Goal: Information Seeking & Learning: Learn about a topic

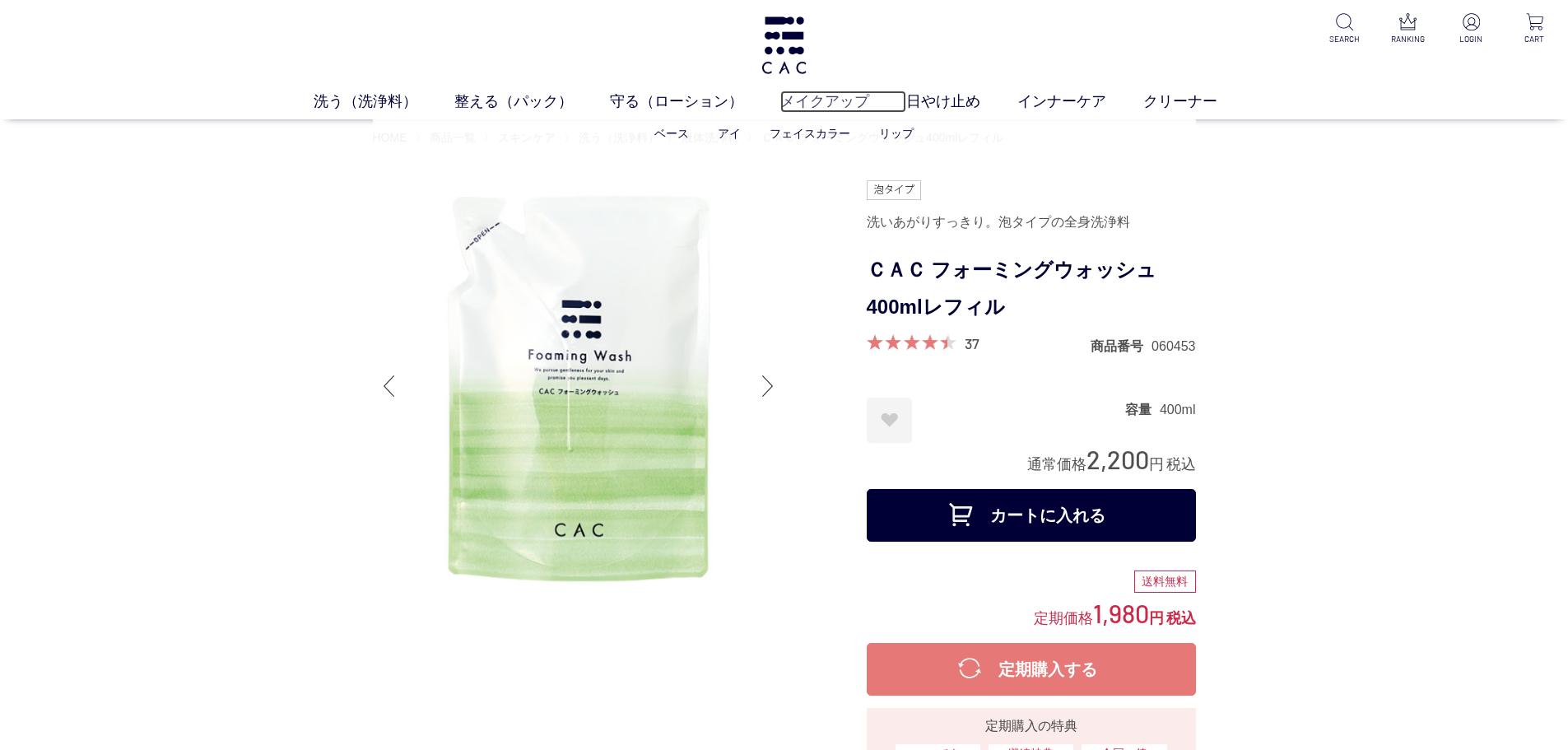
drag, startPoint x: 0, startPoint y: 0, endPoint x: 817, endPoint y: 102, distance: 823.3
click at [817, 102] on link "メイクアップ" at bounding box center [843, 102] width 126 height 23
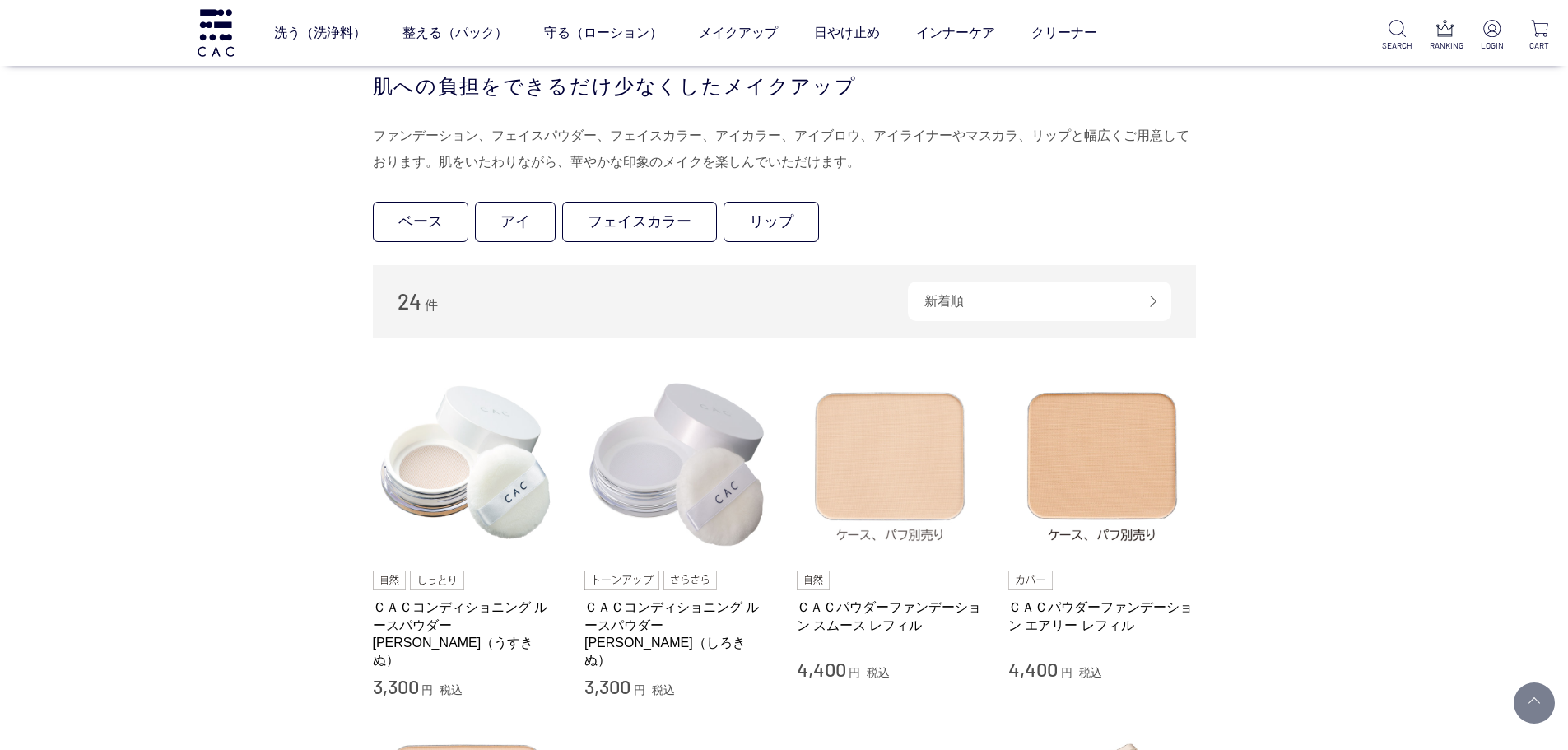
scroll to position [165, 0]
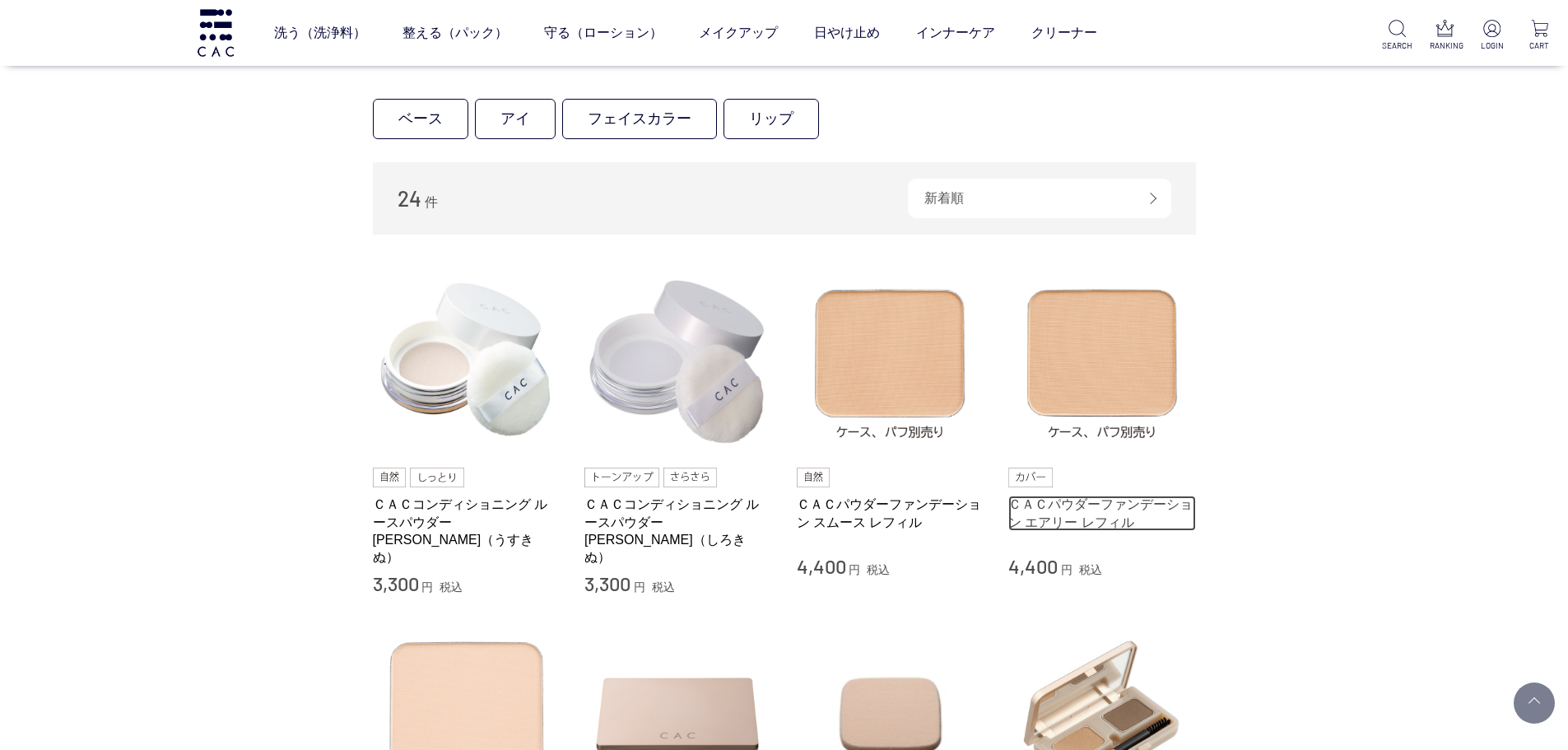
click at [1104, 521] on link "ＣＡＣパウダーファンデーション エアリー レフィル" at bounding box center [1102, 513] width 188 height 35
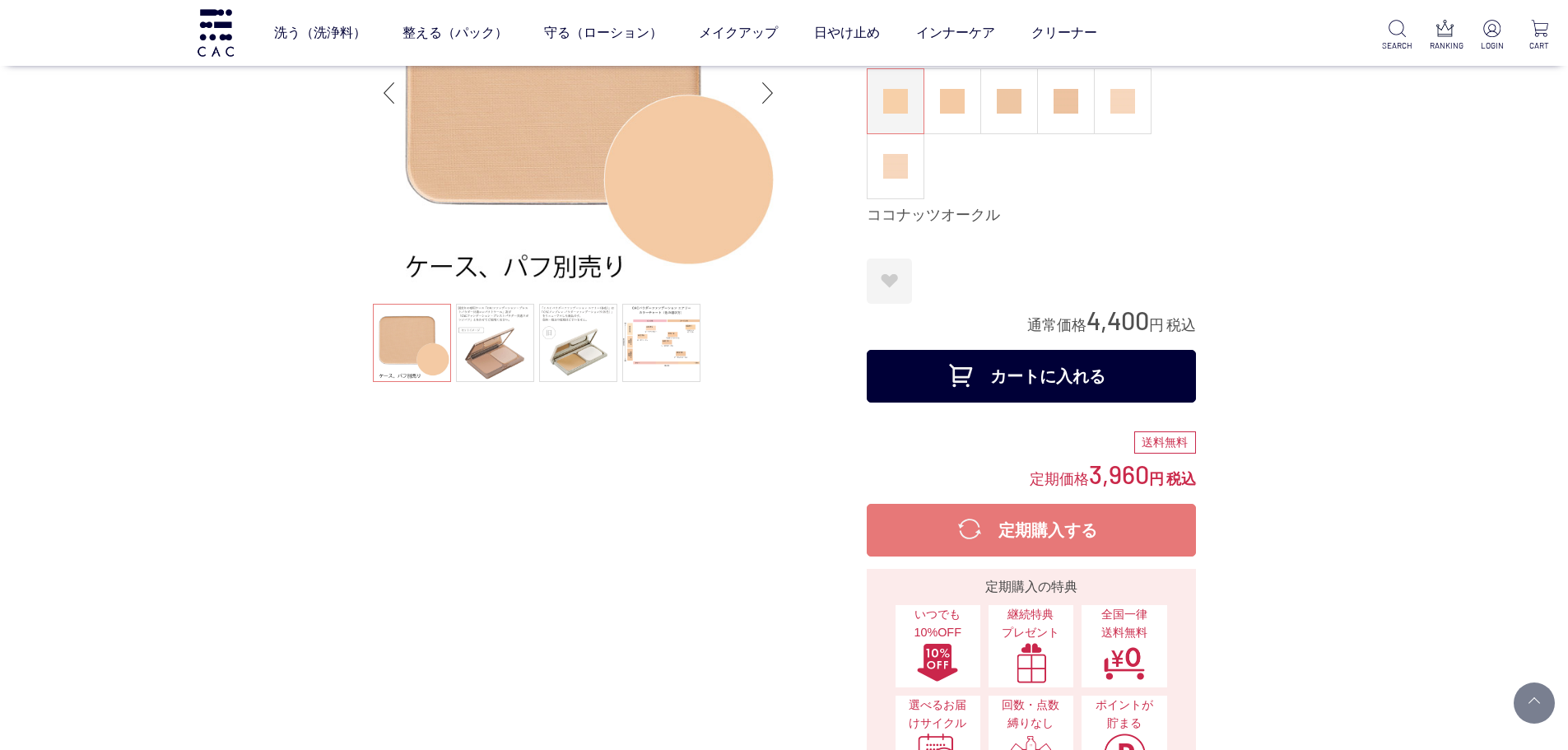
scroll to position [494, 0]
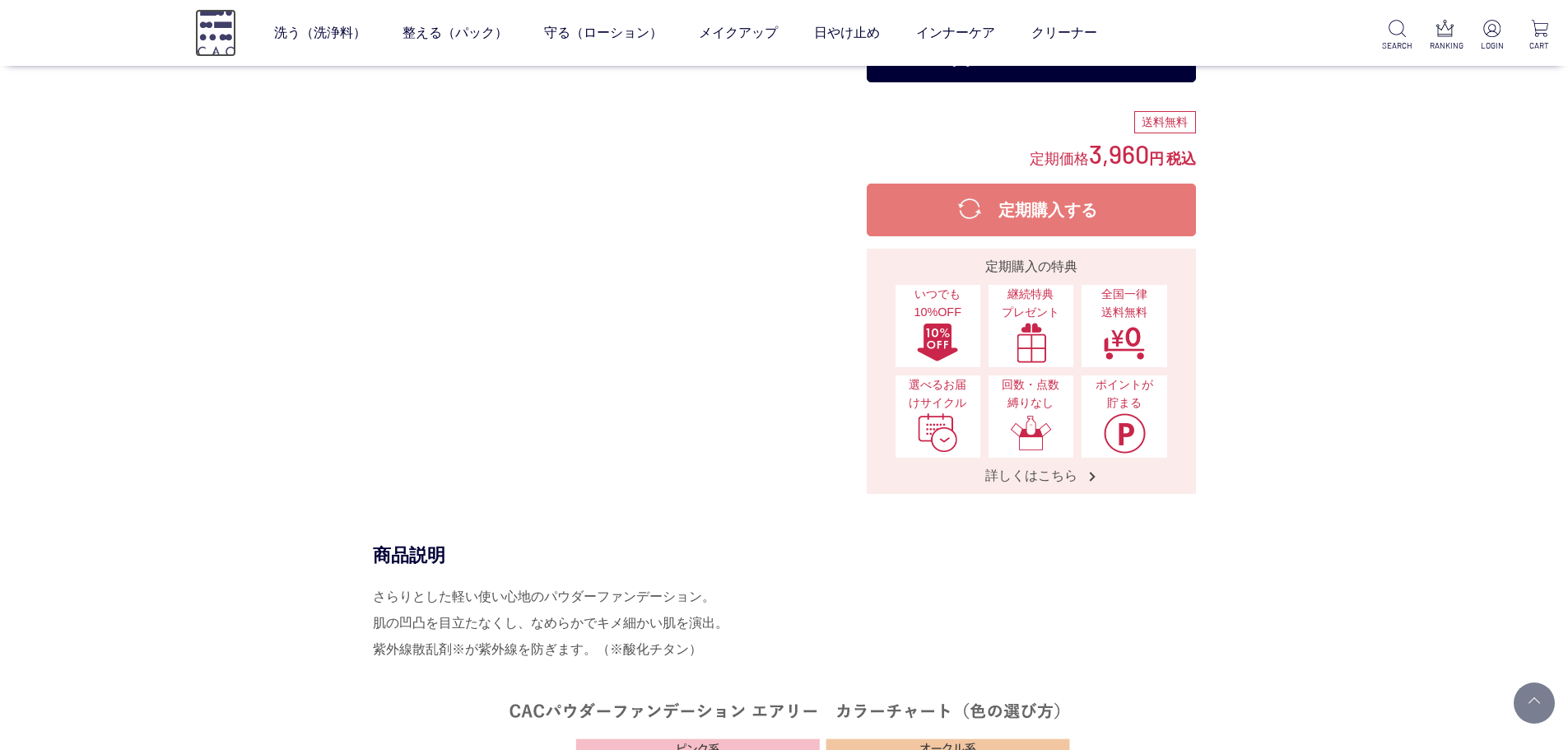
click at [218, 23] on img at bounding box center [216, 33] width 41 height 47
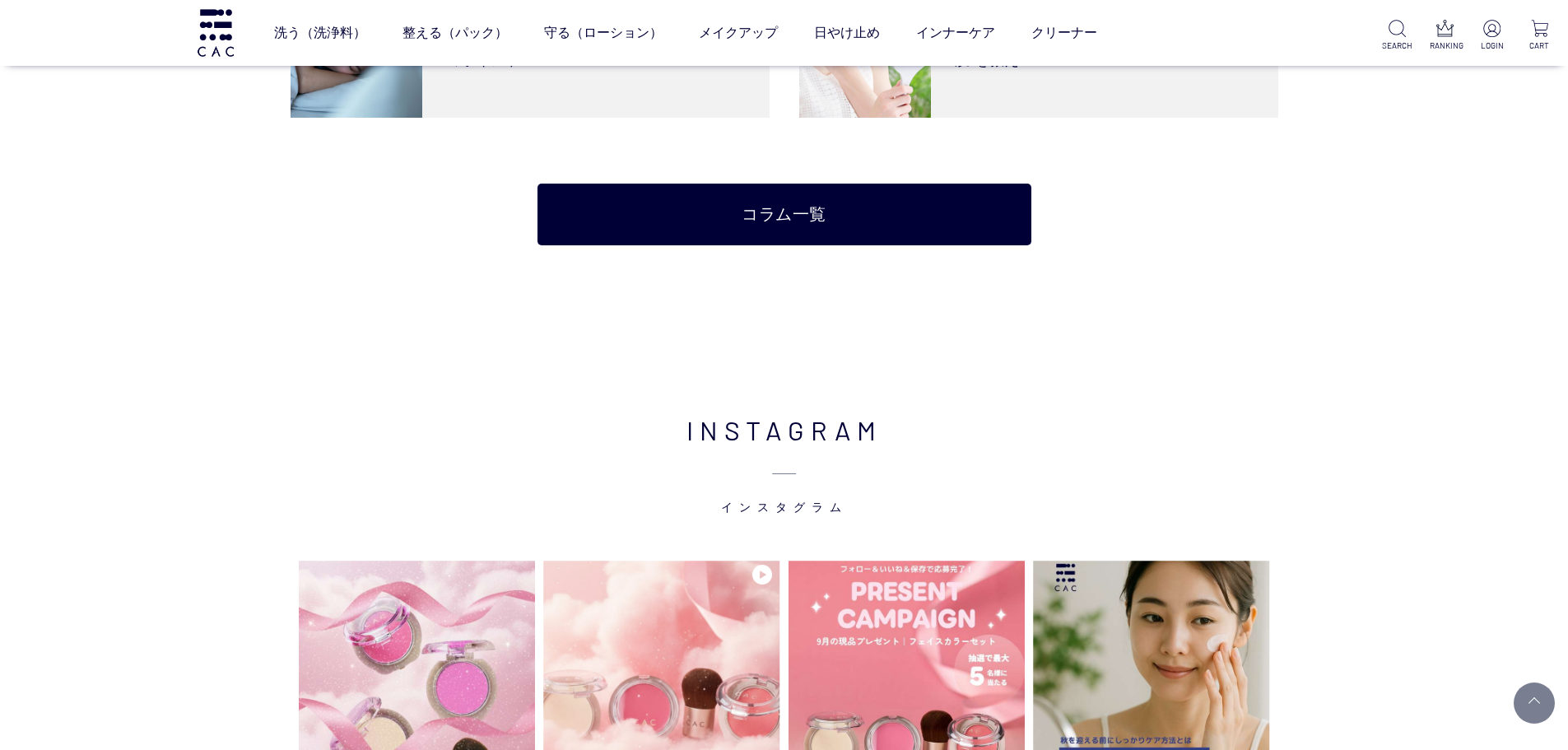
scroll to position [3871, 0]
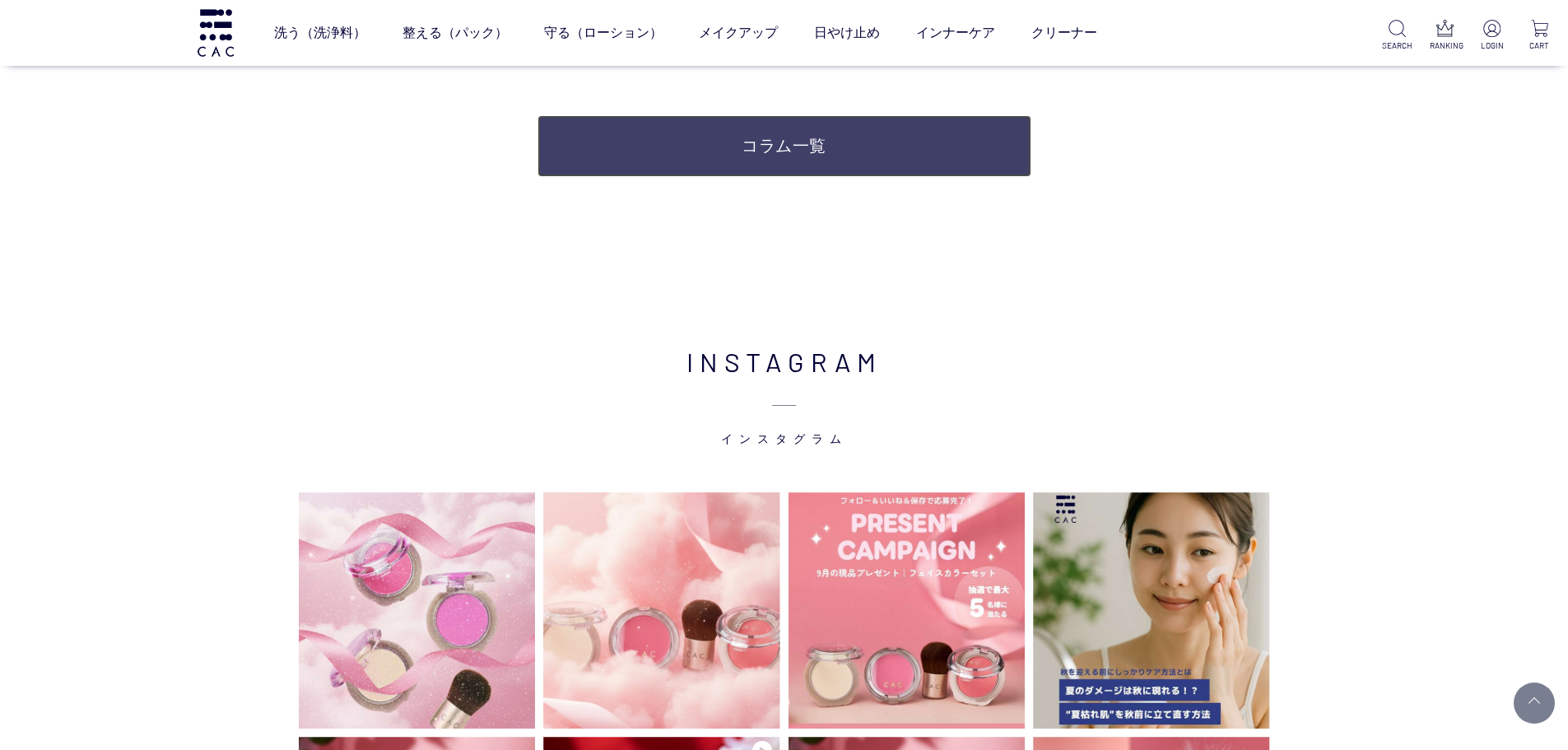
click at [780, 176] on link "コラム一覧" at bounding box center [784, 146] width 493 height 62
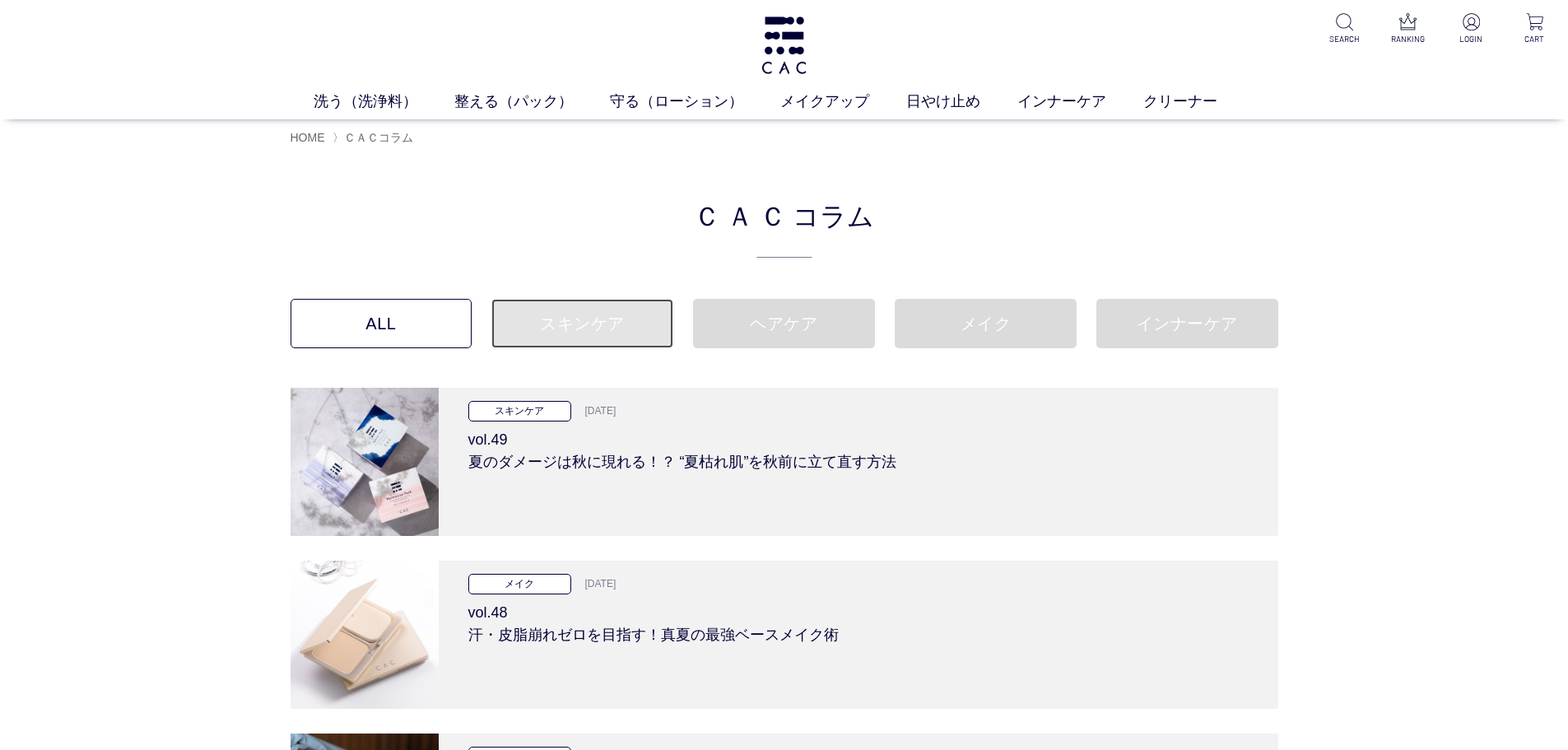
click at [614, 317] on link "スキンケア" at bounding box center [582, 323] width 182 height 49
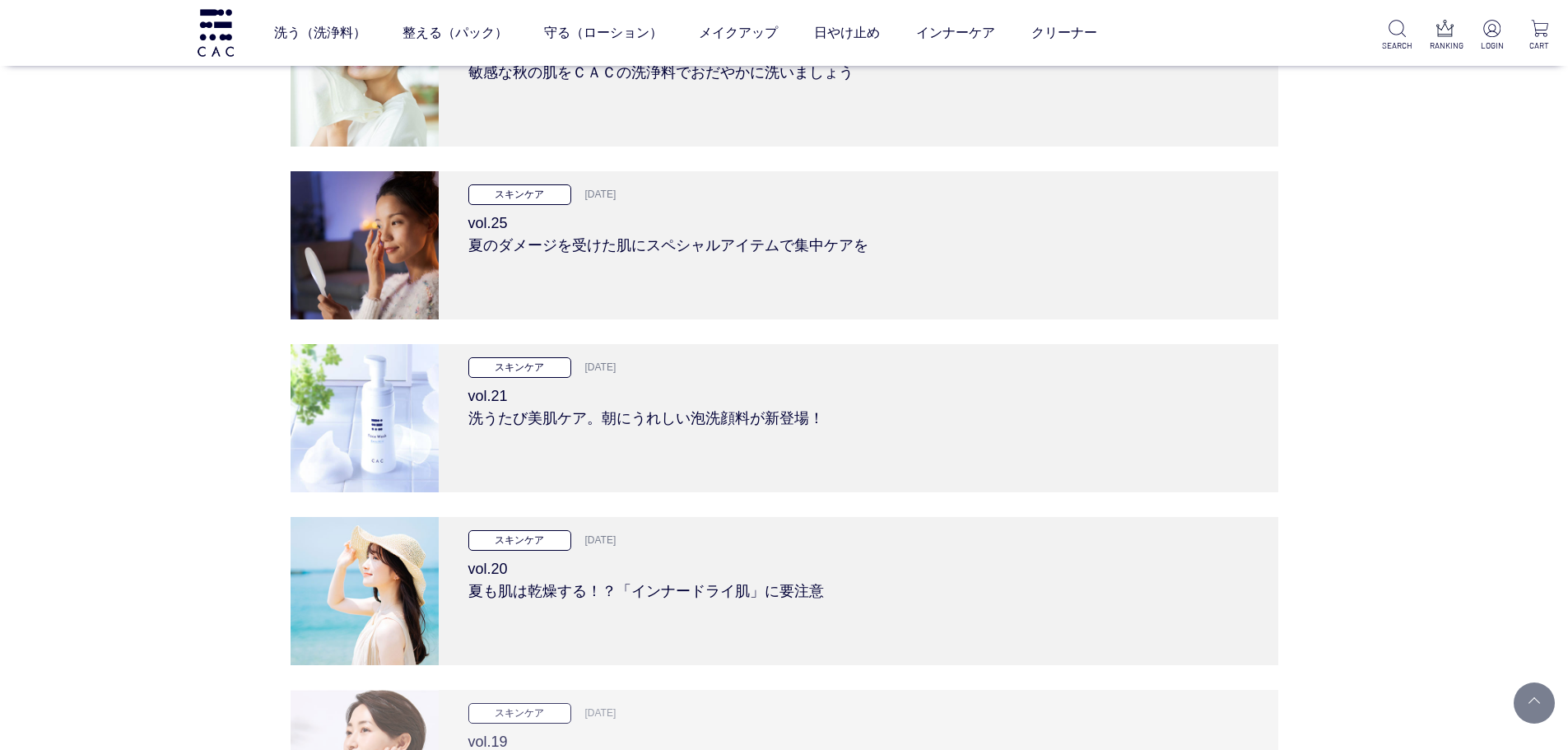
scroll to position [3212, 0]
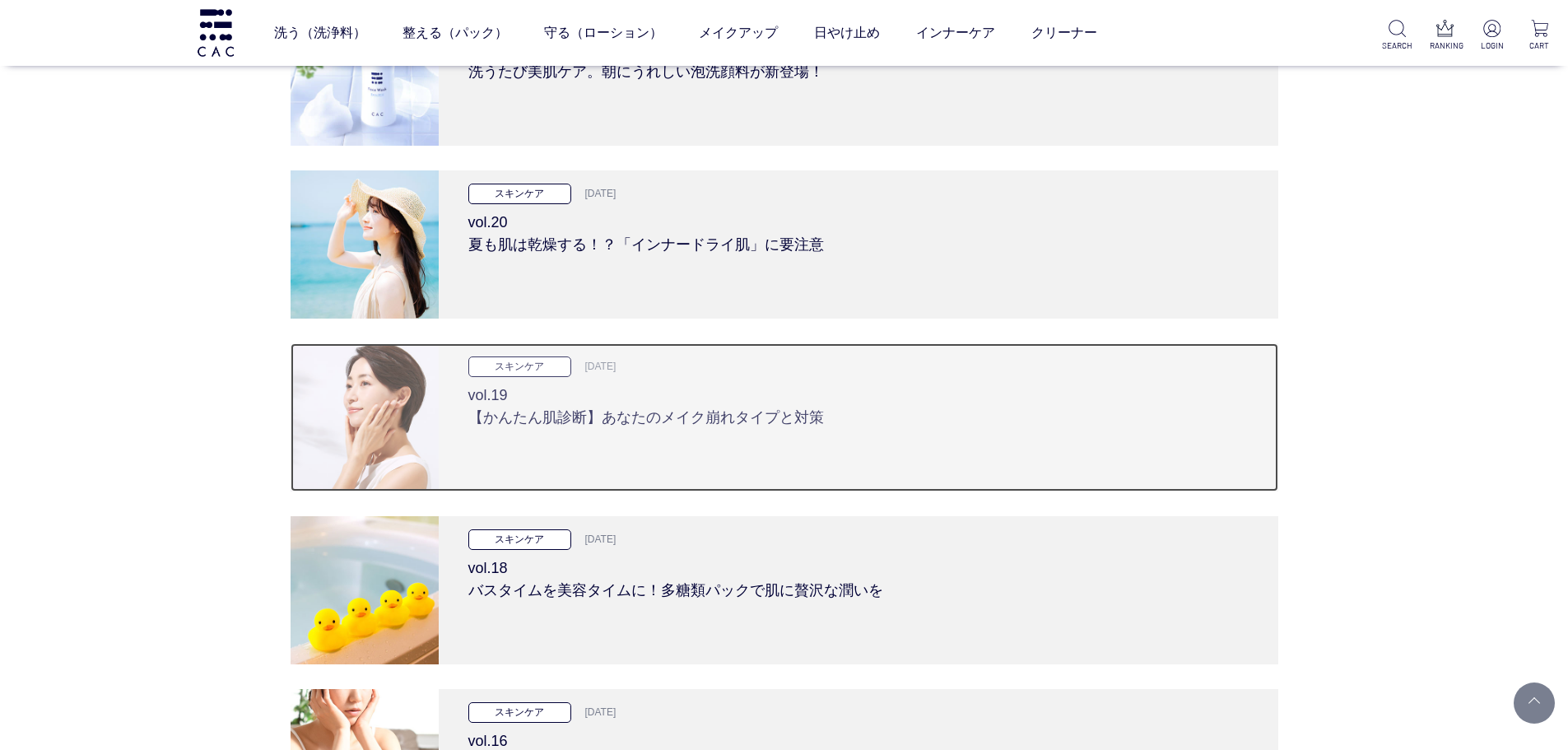
click at [654, 407] on h3 "vol.19 【かんたん肌診断】あなたのメイク崩れタイプと対策" at bounding box center [859, 403] width 780 height 52
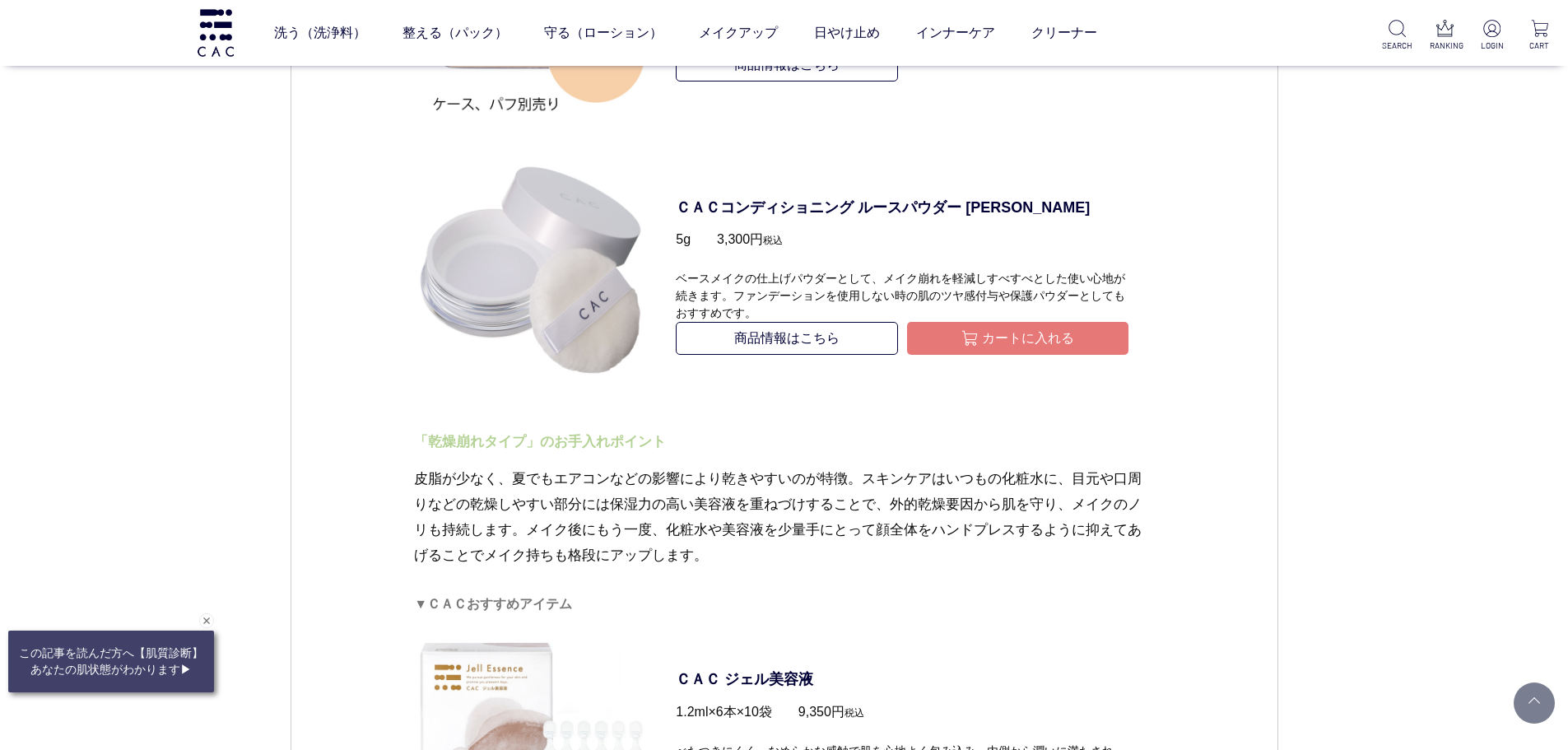
scroll to position [4900, 0]
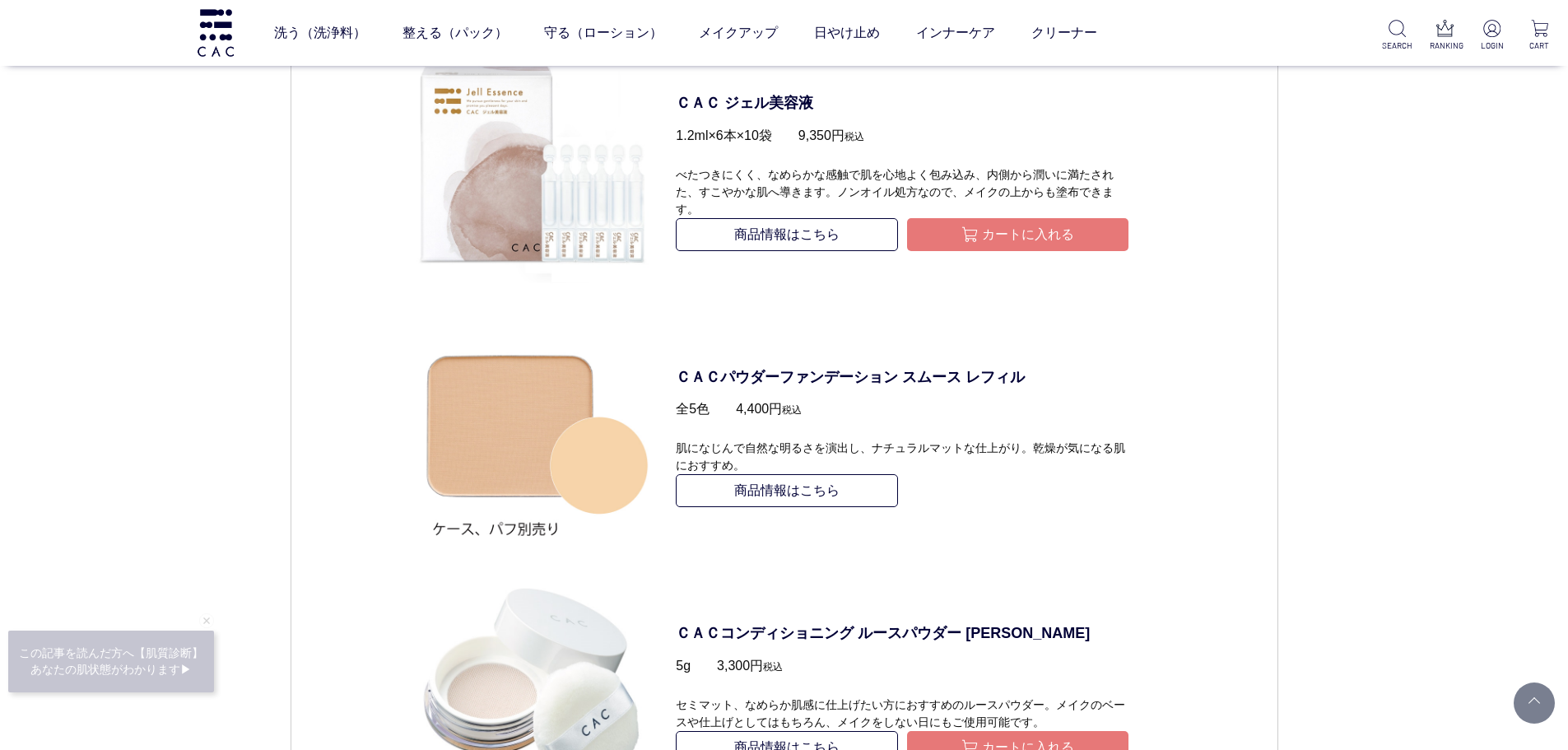
click at [441, 559] on li "ＣＡＣパウダーファンデーション スムース レフィル 全5色　　4,400円 税込 肌になじんで自然な明るさを演出し、ナチュラルマットな仕上がり。乾燥が気になる…" at bounding box center [783, 441] width 740 height 257
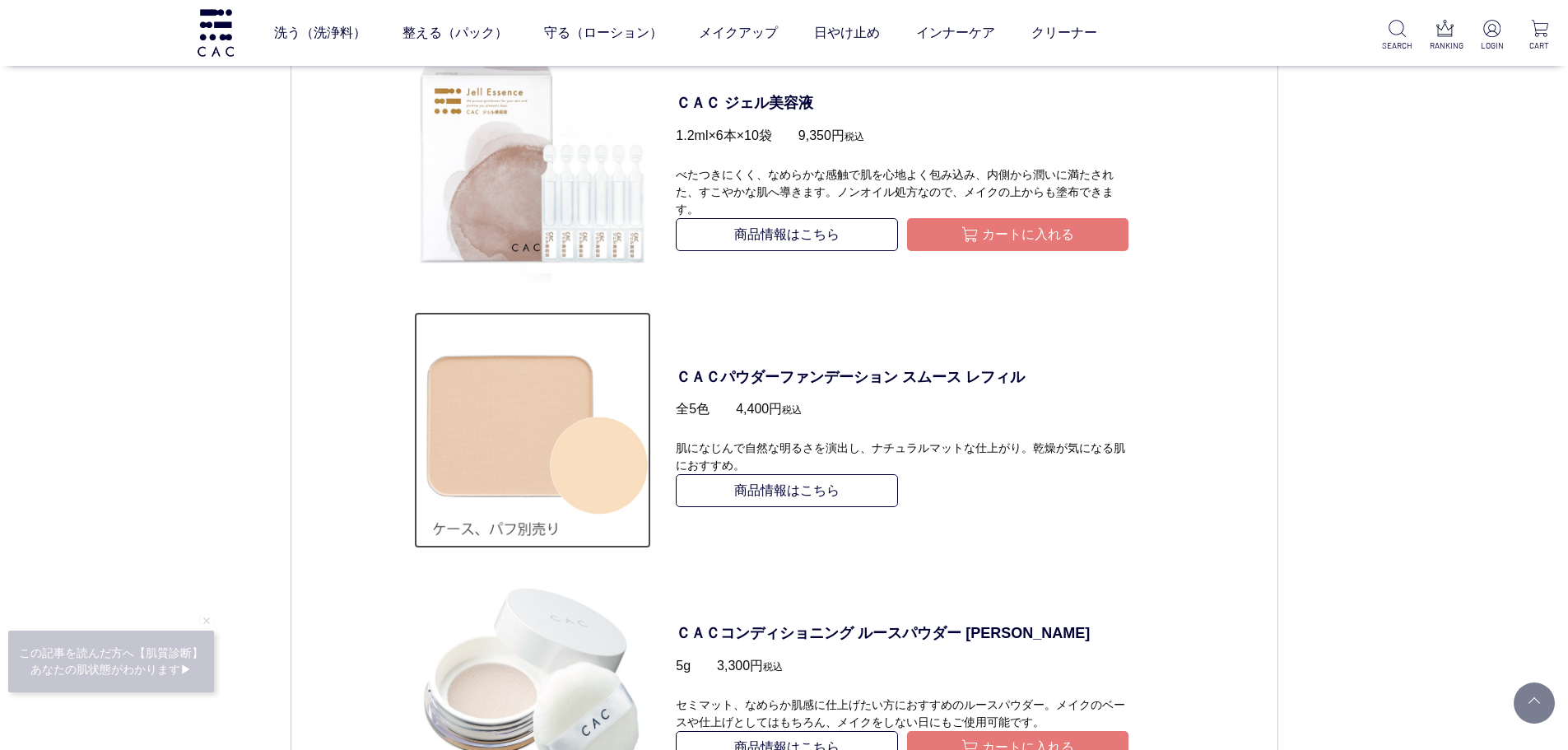
click at [488, 490] on img at bounding box center [532, 431] width 237 height 238
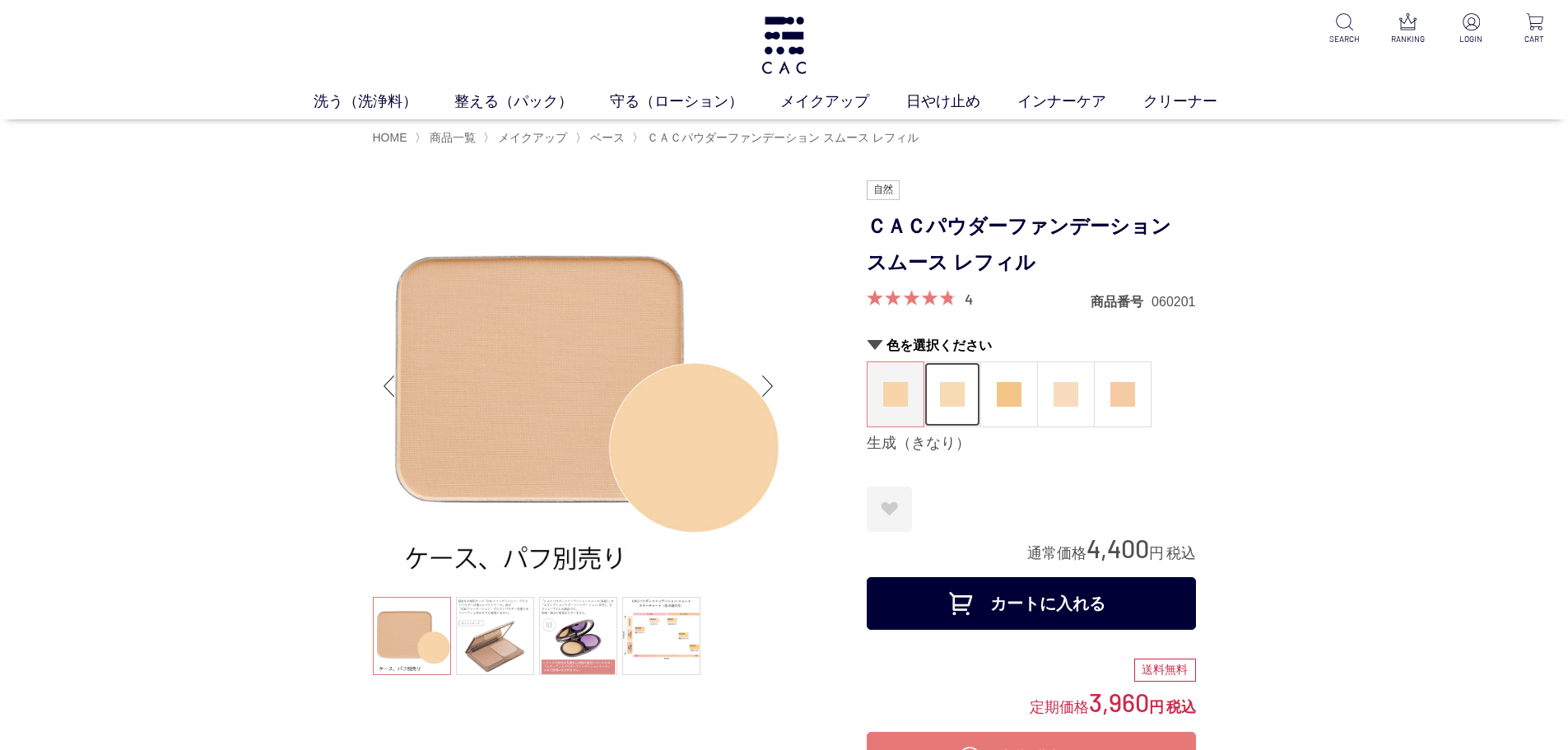
click at [963, 395] on img at bounding box center [951, 394] width 25 height 25
click at [670, 139] on link "ベース" at bounding box center [671, 133] width 34 height 13
